Goal: Transaction & Acquisition: Purchase product/service

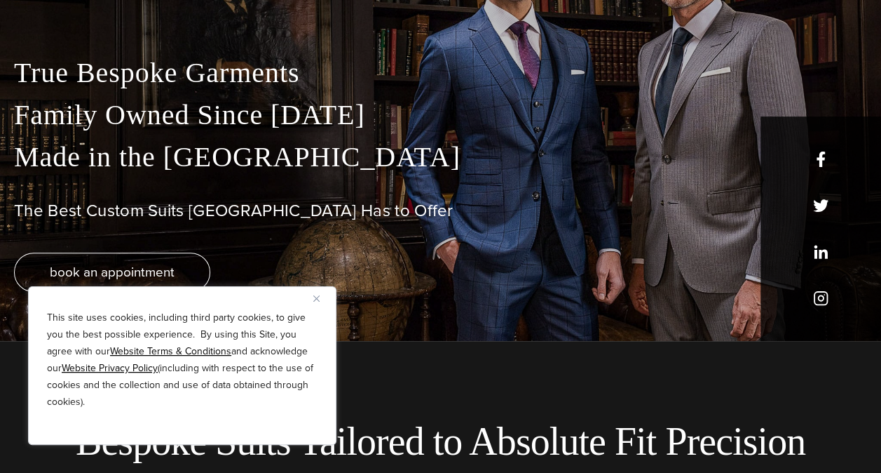
click at [315, 295] on img "Close" at bounding box center [316, 298] width 6 height 6
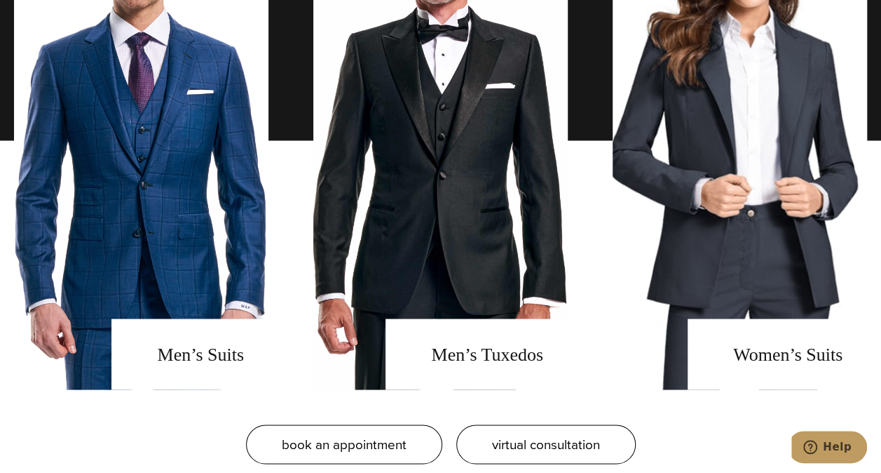
scroll to position [1018, 0]
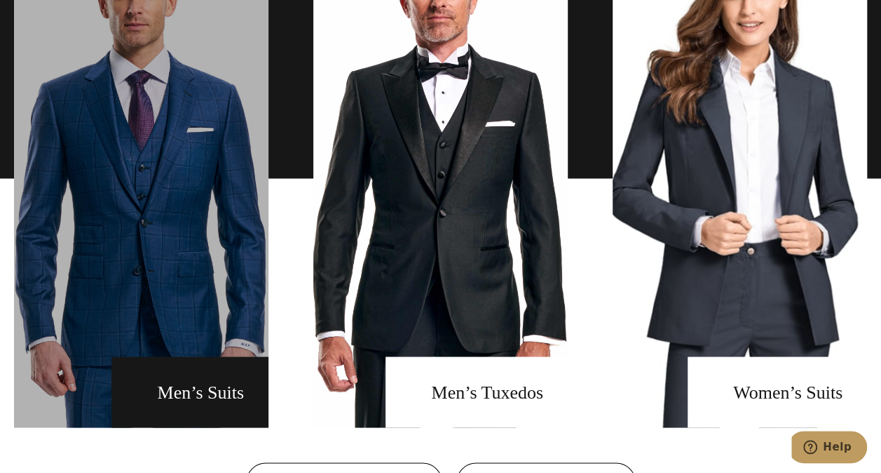
click at [224, 271] on link "men's suits" at bounding box center [141, 178] width 255 height 498
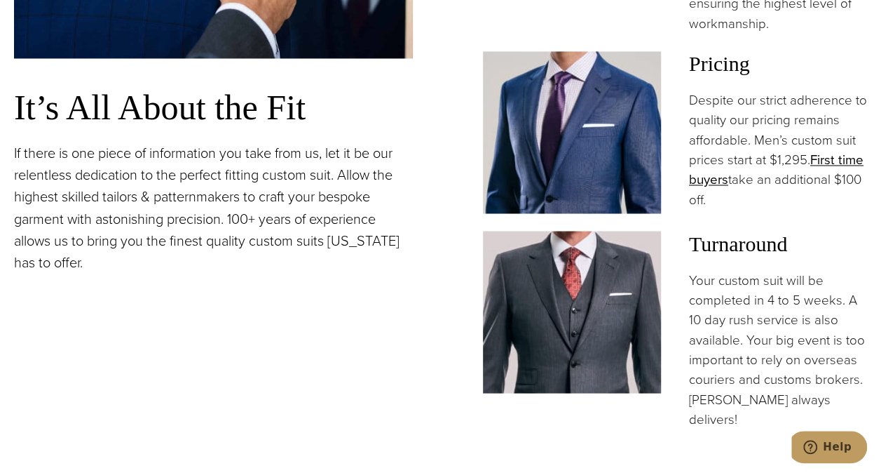
scroll to position [1119, 0]
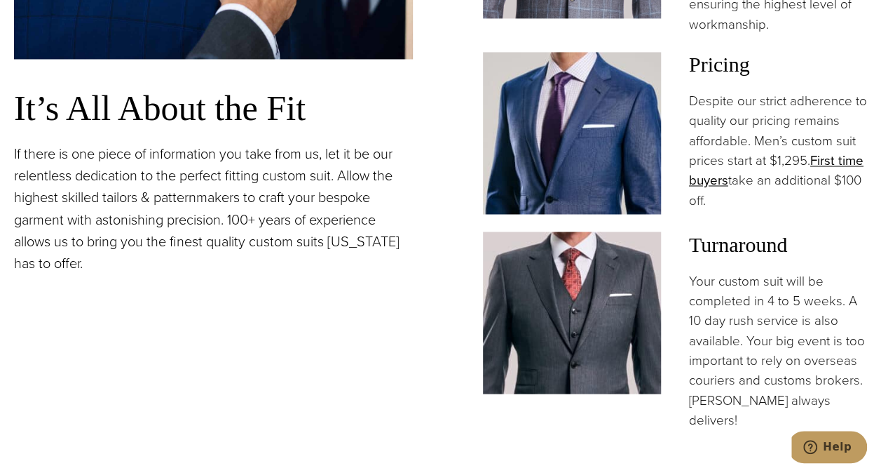
click at [558, 149] on img at bounding box center [572, 133] width 178 height 162
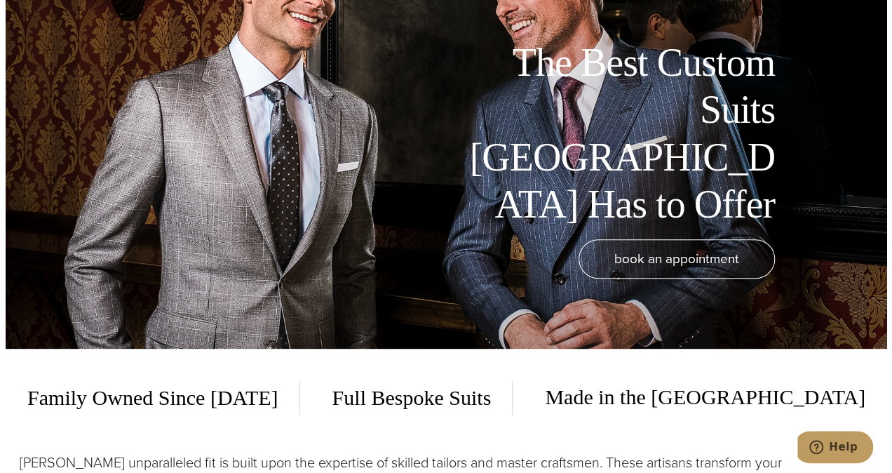
scroll to position [0, 0]
